Goal: Check status: Check status

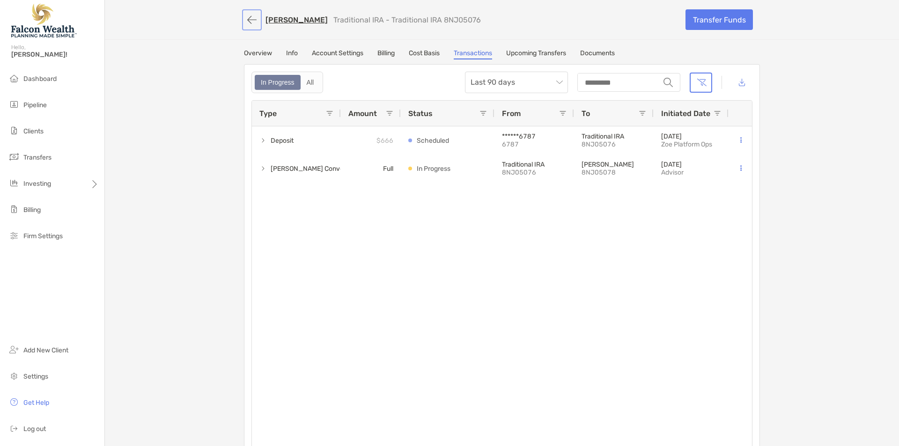
click at [248, 19] on button "button" at bounding box center [252, 19] width 16 height 17
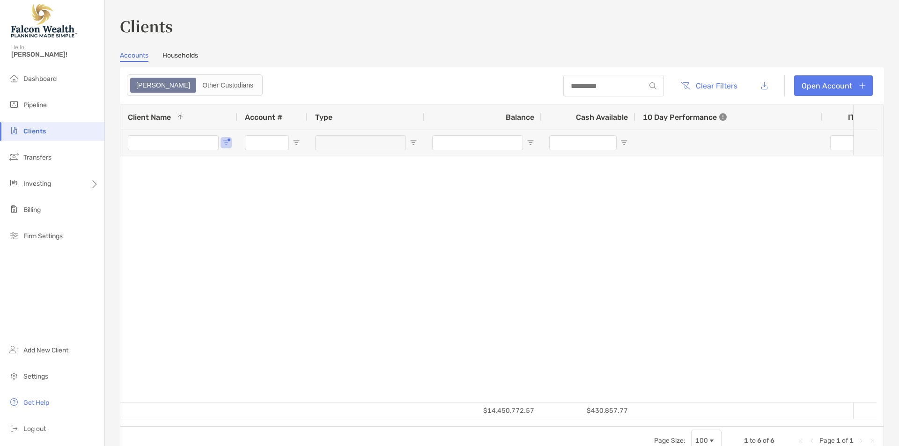
type input "****"
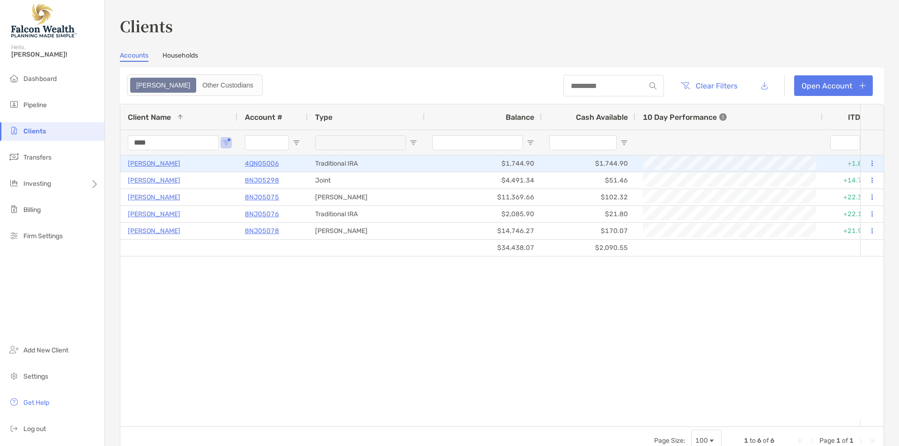
click at [150, 164] on p "[PERSON_NAME]" at bounding box center [154, 164] width 52 height 12
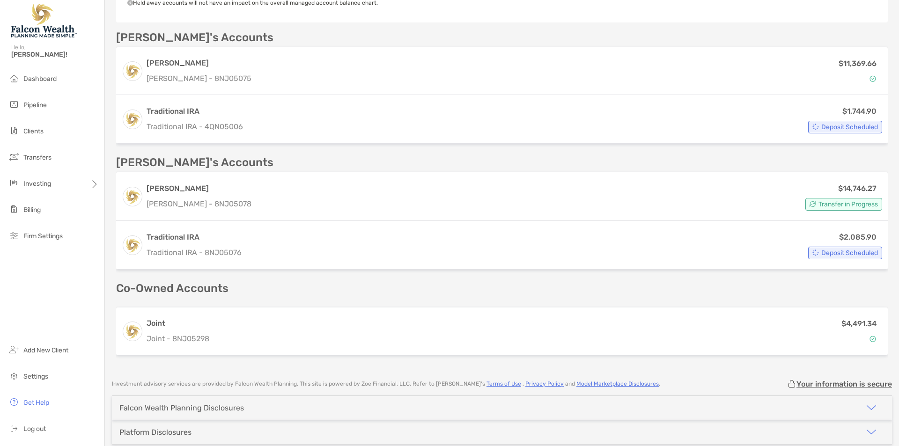
scroll to position [355, 0]
